Goal: Transaction & Acquisition: Book appointment/travel/reservation

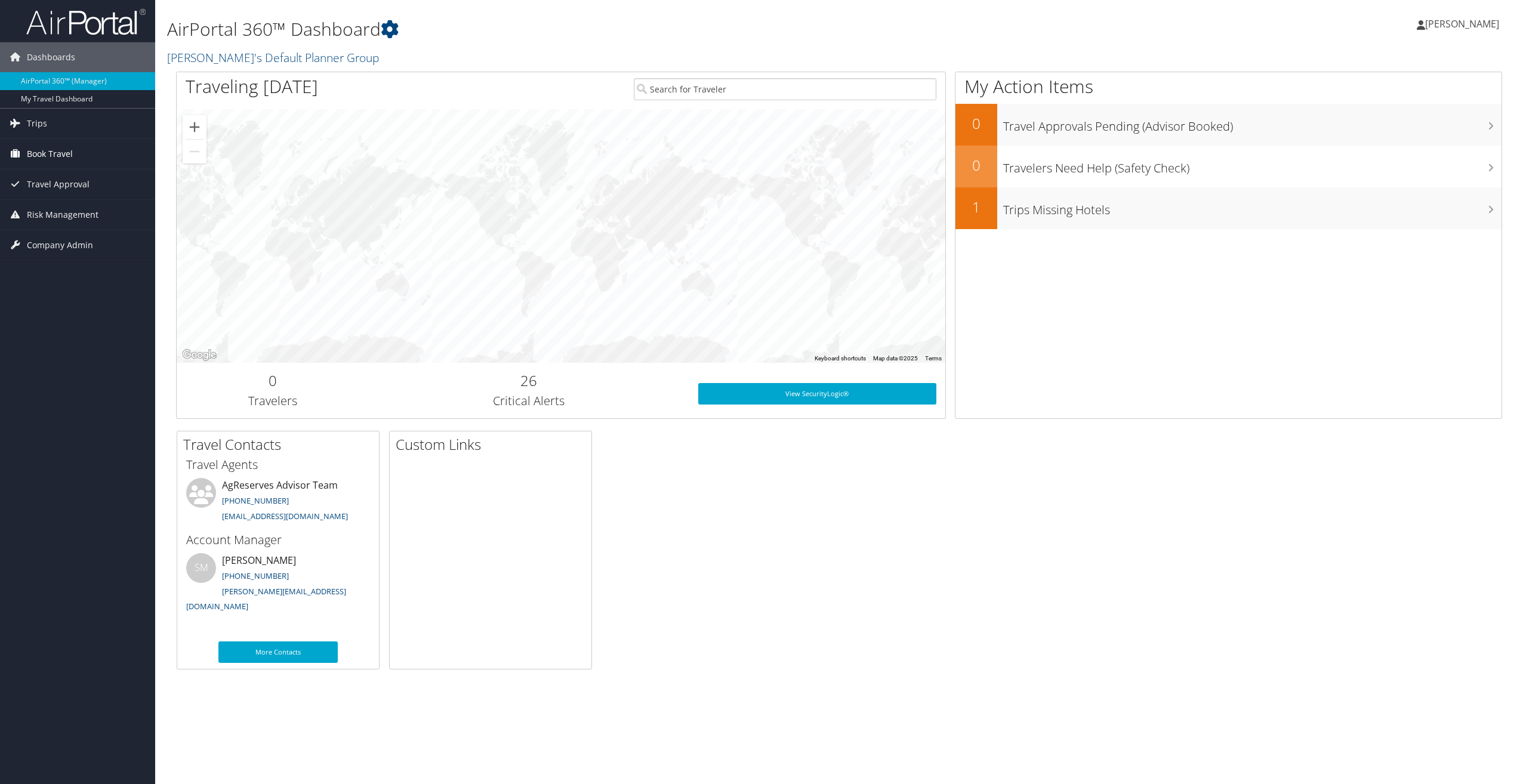
click at [46, 155] on span "Book Travel" at bounding box center [49, 153] width 46 height 30
click at [70, 217] on link "Book/Manage Online Trips" at bounding box center [77, 214] width 155 height 18
click at [39, 149] on span "Book Travel" at bounding box center [49, 153] width 46 height 30
click at [49, 213] on link "Book/Manage Online Trips" at bounding box center [77, 214] width 155 height 18
